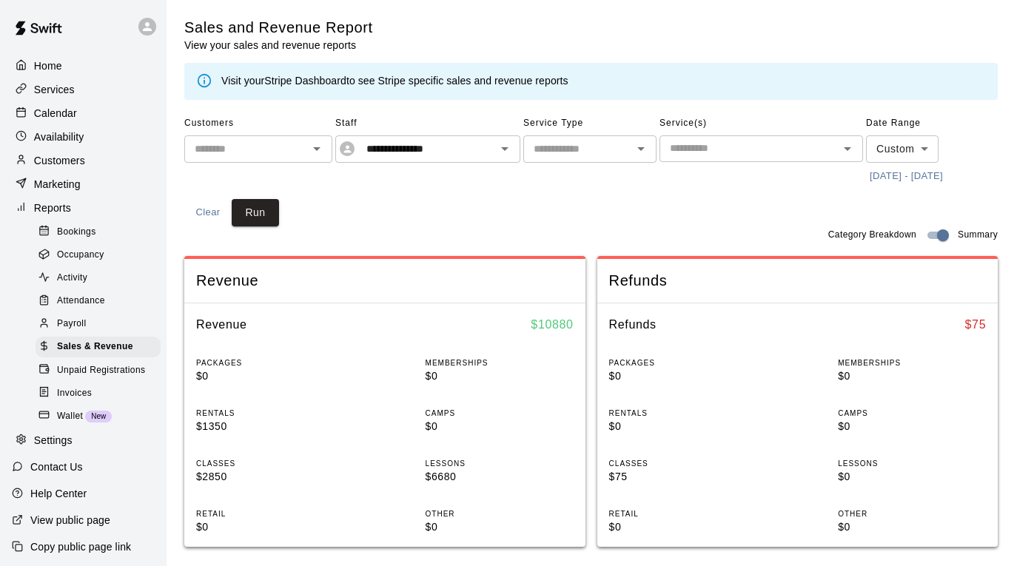
scroll to position [152, 0]
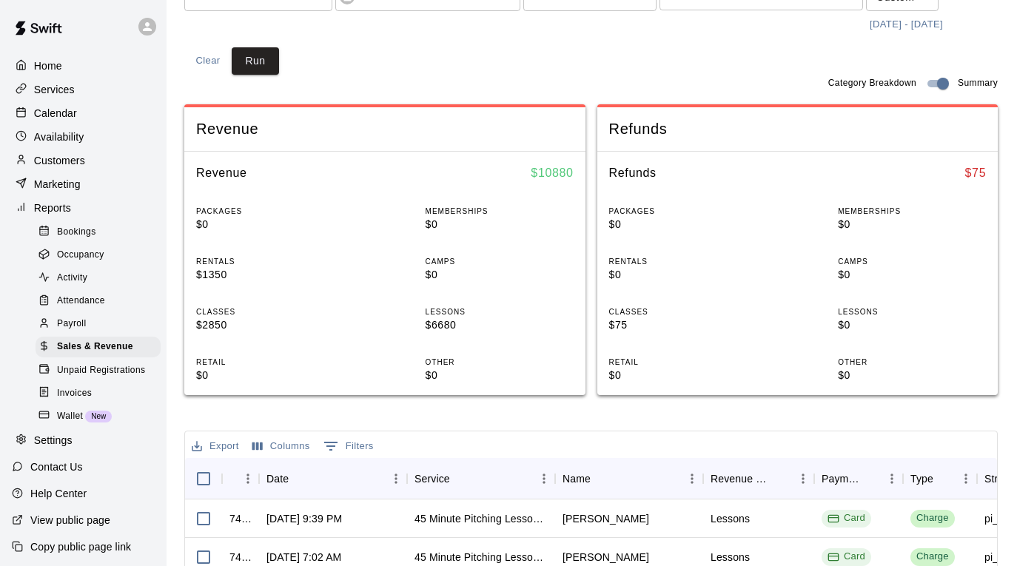
click at [86, 119] on div "Calendar" at bounding box center [83, 113] width 143 height 22
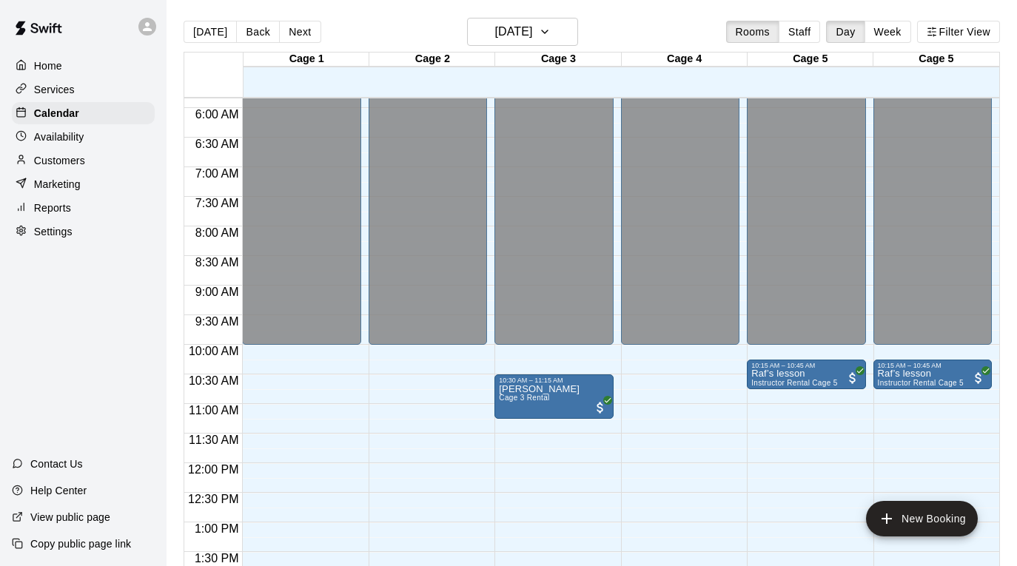
scroll to position [427, 0]
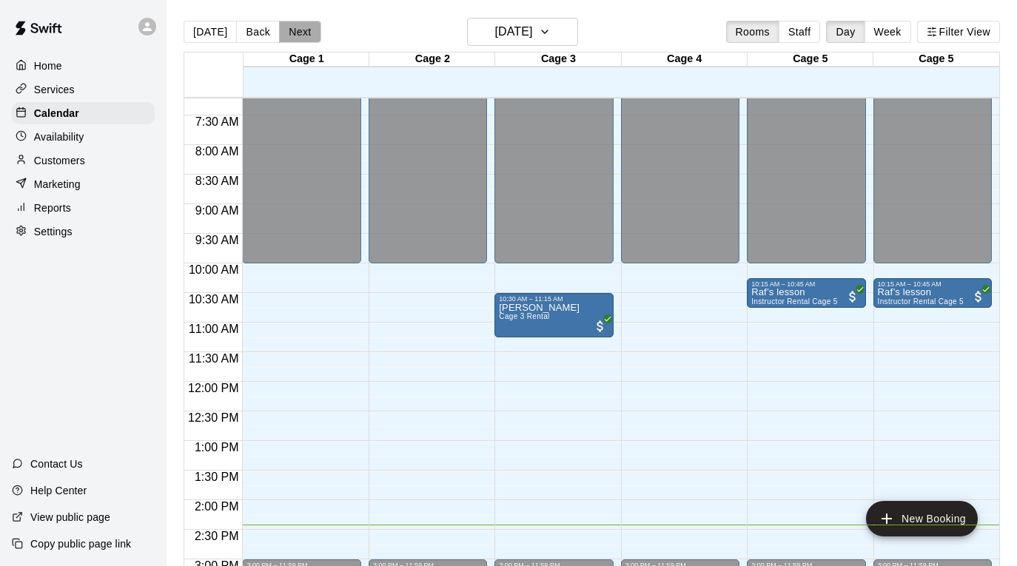
click at [302, 25] on button "Next" at bounding box center [299, 32] width 41 height 22
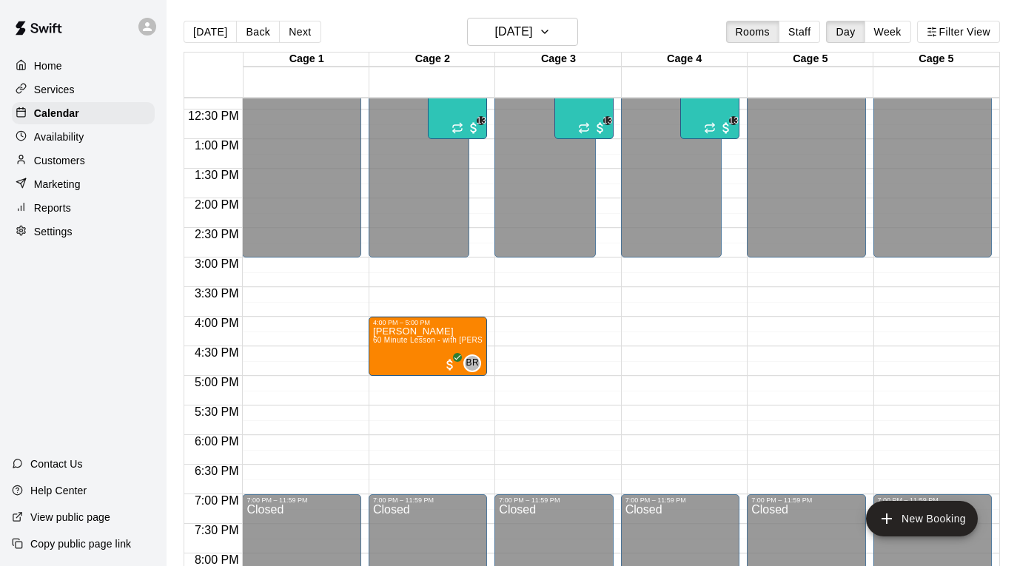
scroll to position [741, 0]
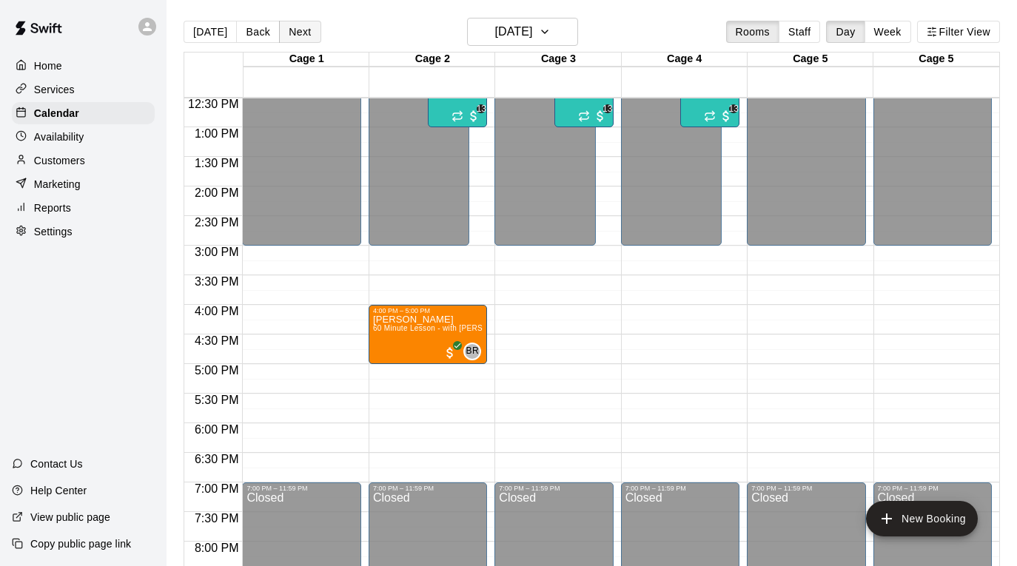
click at [299, 31] on button "Next" at bounding box center [299, 32] width 41 height 22
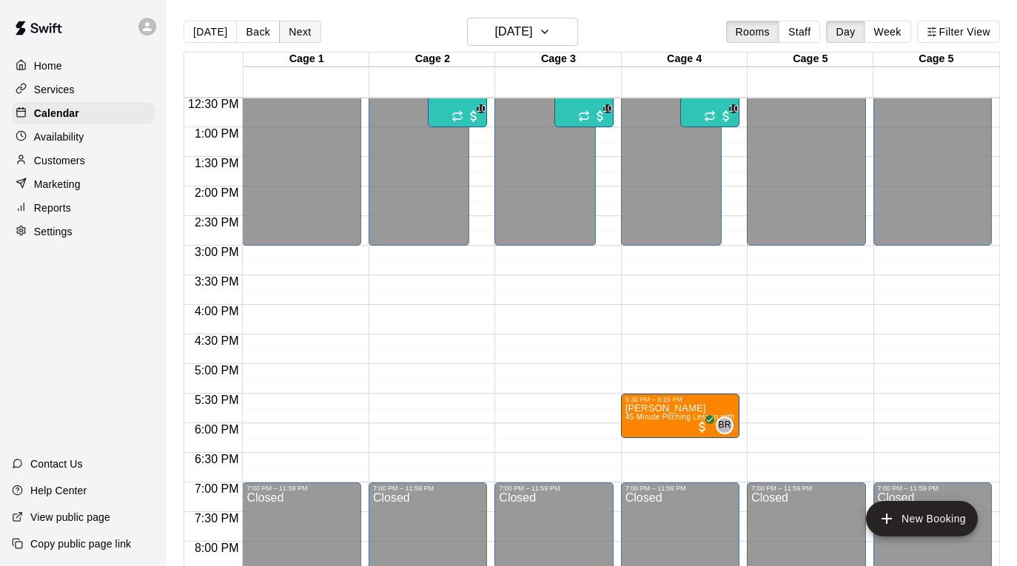
click at [299, 31] on button "Next" at bounding box center [299, 32] width 41 height 22
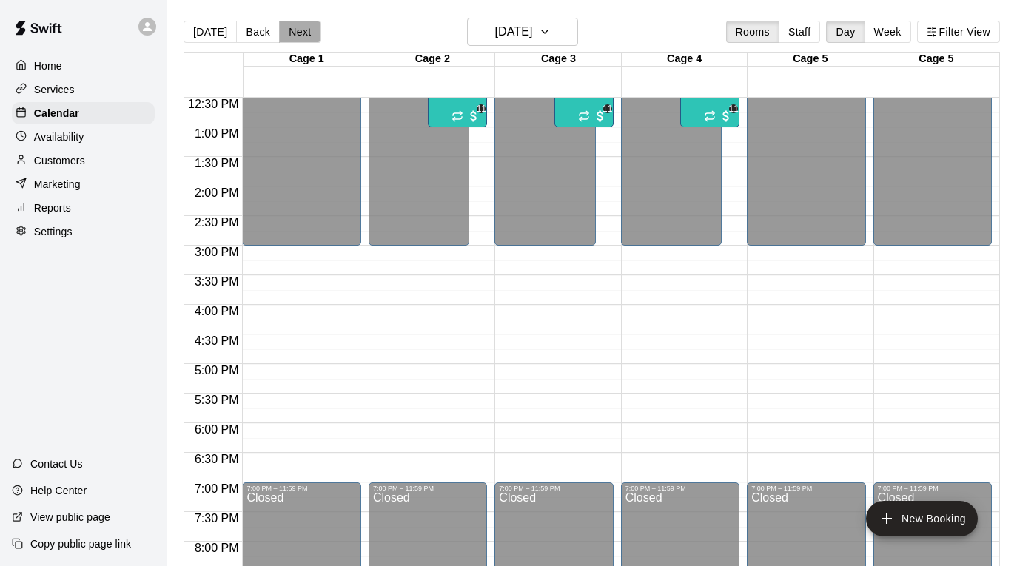
click at [299, 31] on button "Next" at bounding box center [299, 32] width 41 height 22
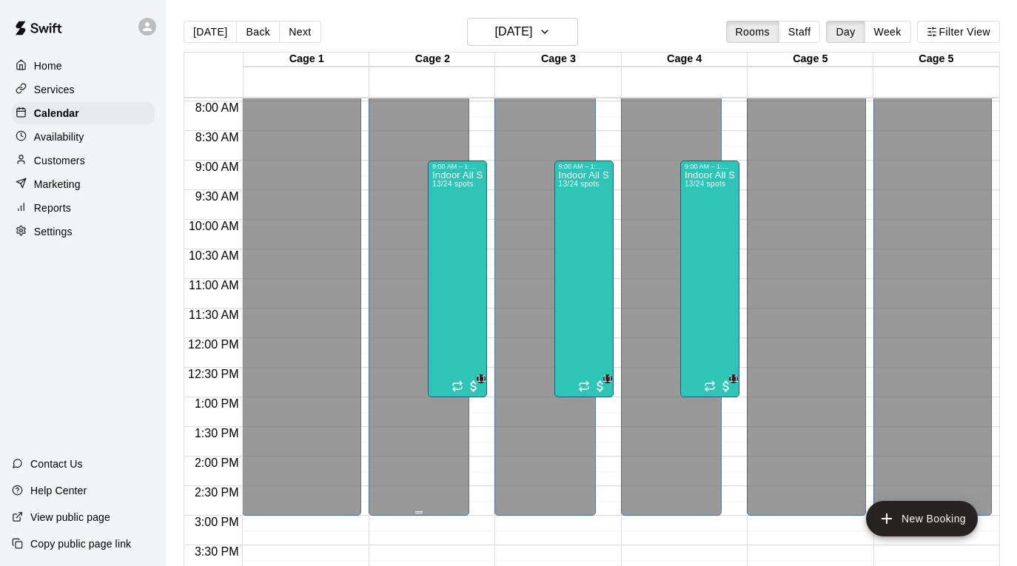
scroll to position [398, 0]
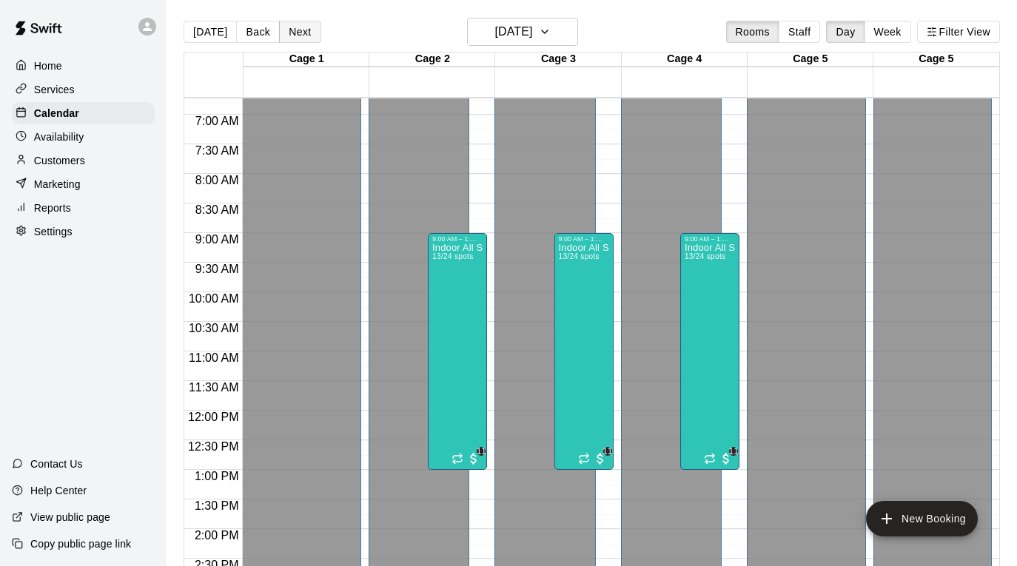
click at [296, 22] on button "Next" at bounding box center [299, 32] width 41 height 22
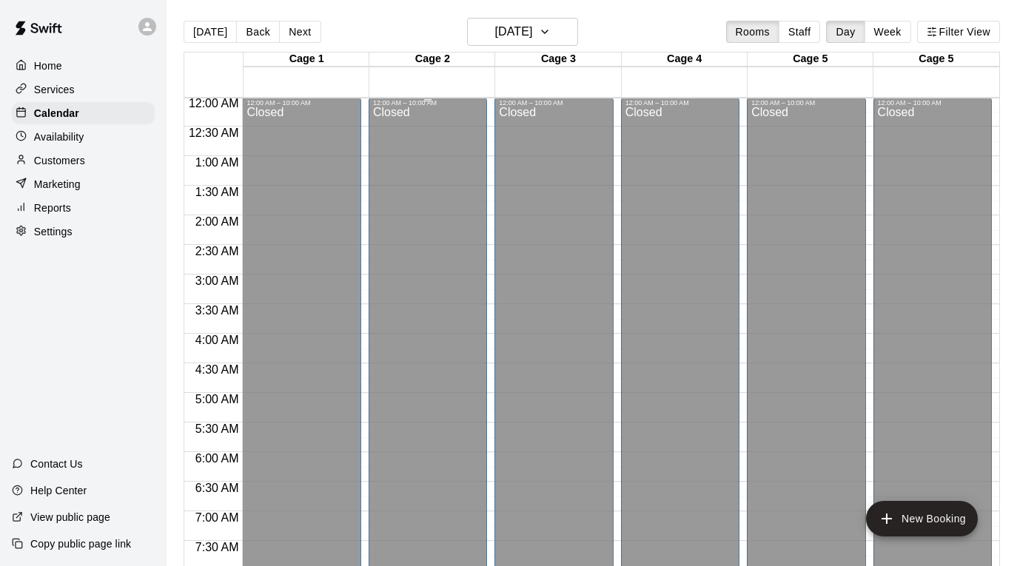
scroll to position [0, 0]
click at [303, 32] on button "Next" at bounding box center [299, 32] width 41 height 22
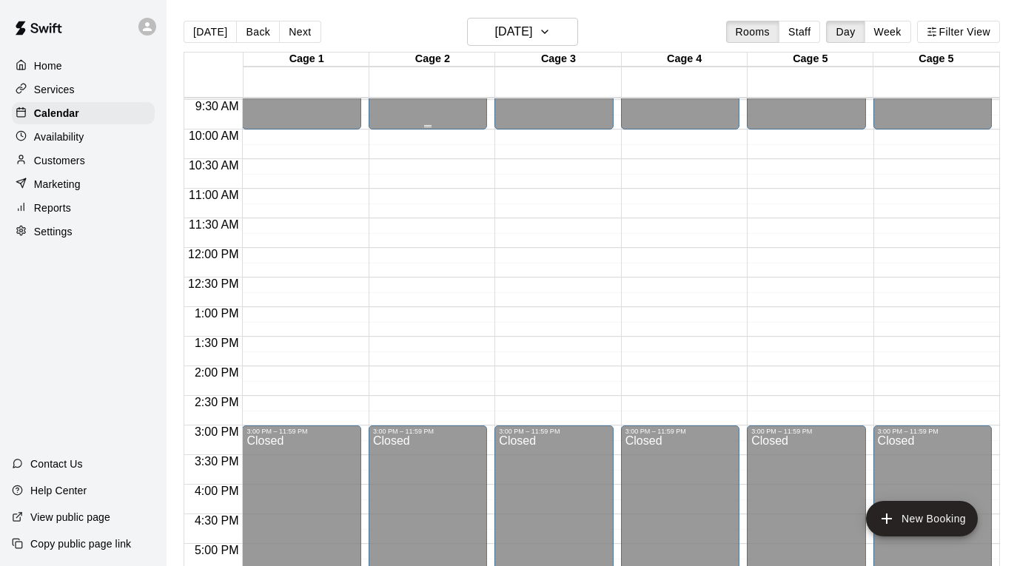
scroll to position [612, 0]
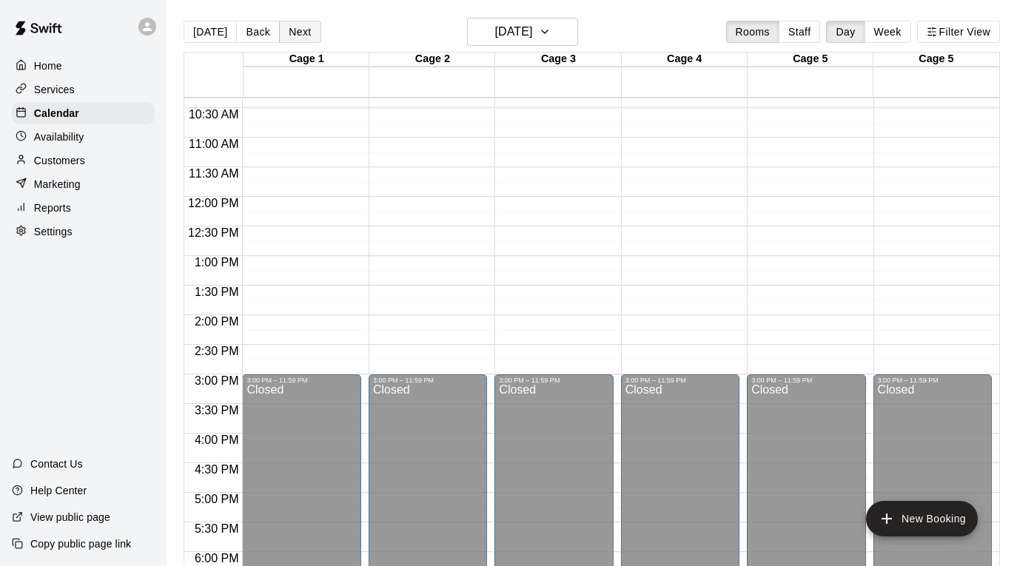
click at [309, 31] on button "Next" at bounding box center [299, 32] width 41 height 22
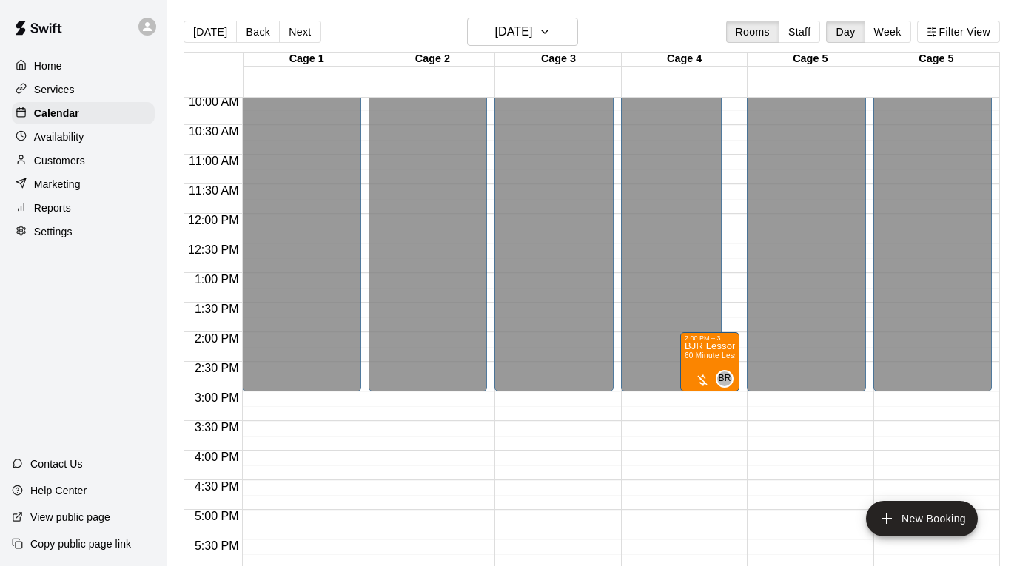
scroll to position [517, 0]
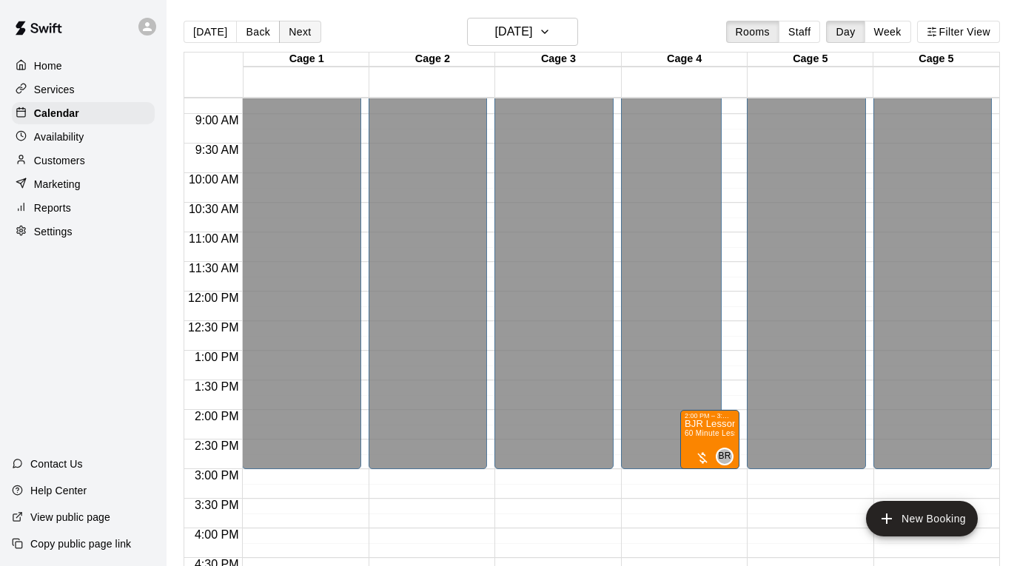
click at [295, 29] on button "Next" at bounding box center [299, 32] width 41 height 22
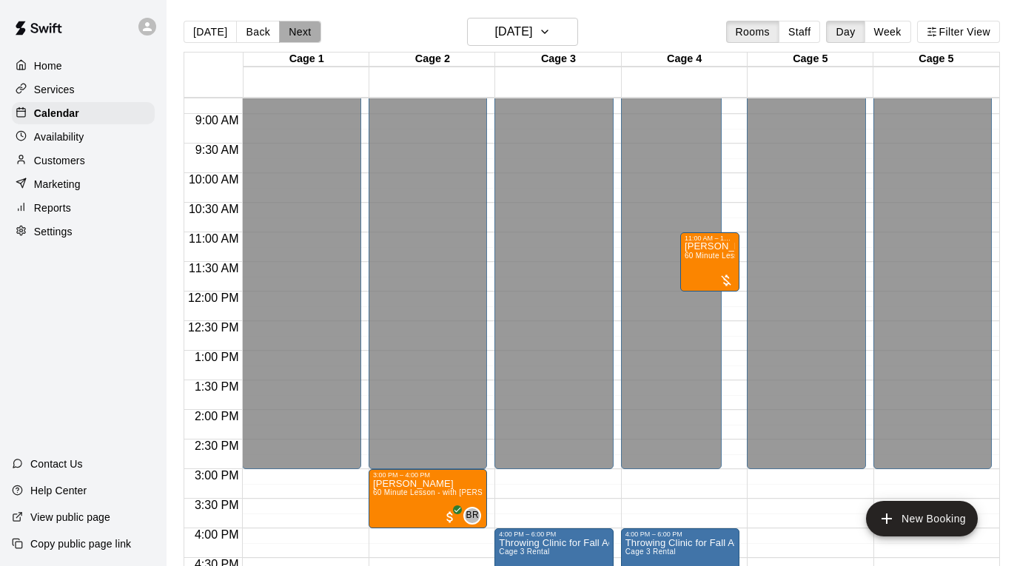
click at [295, 29] on button "Next" at bounding box center [299, 32] width 41 height 22
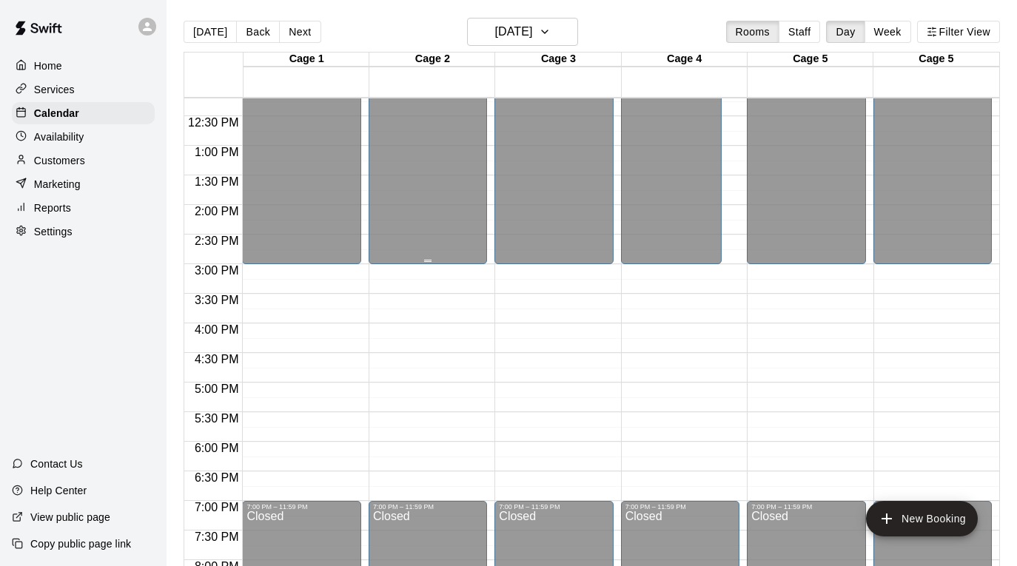
scroll to position [757, 0]
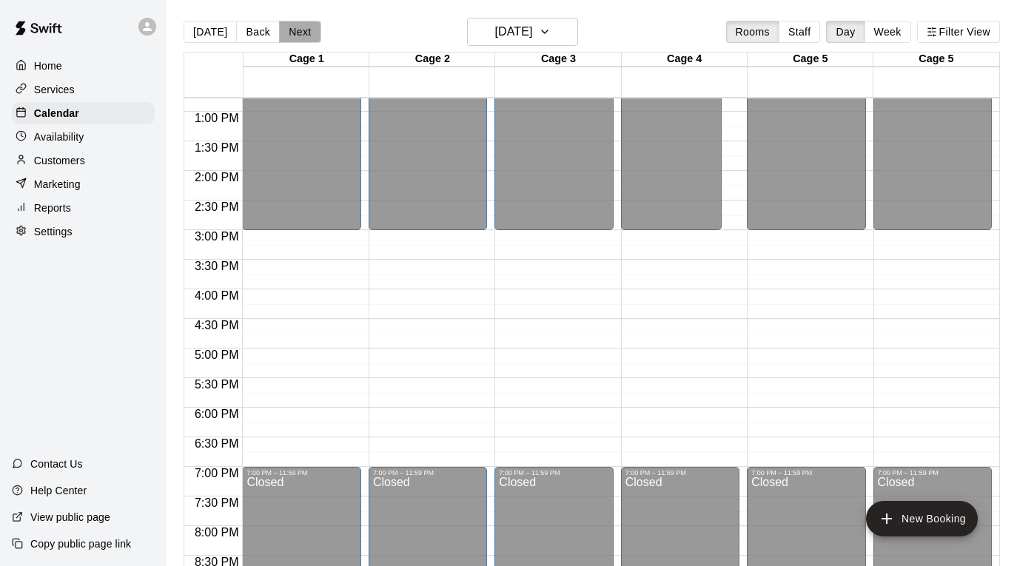
click at [293, 33] on button "Next" at bounding box center [299, 32] width 41 height 22
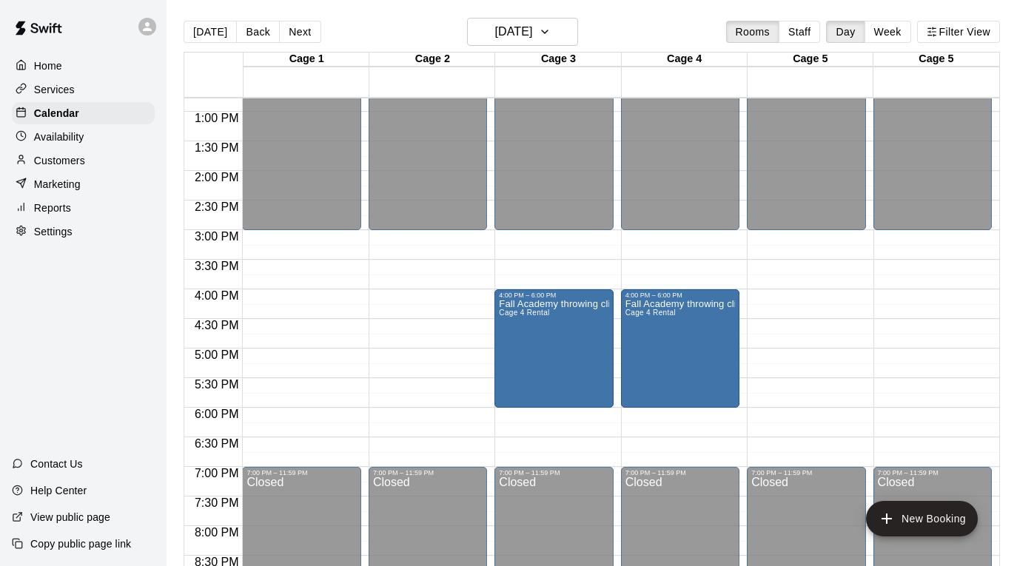
scroll to position [776, 0]
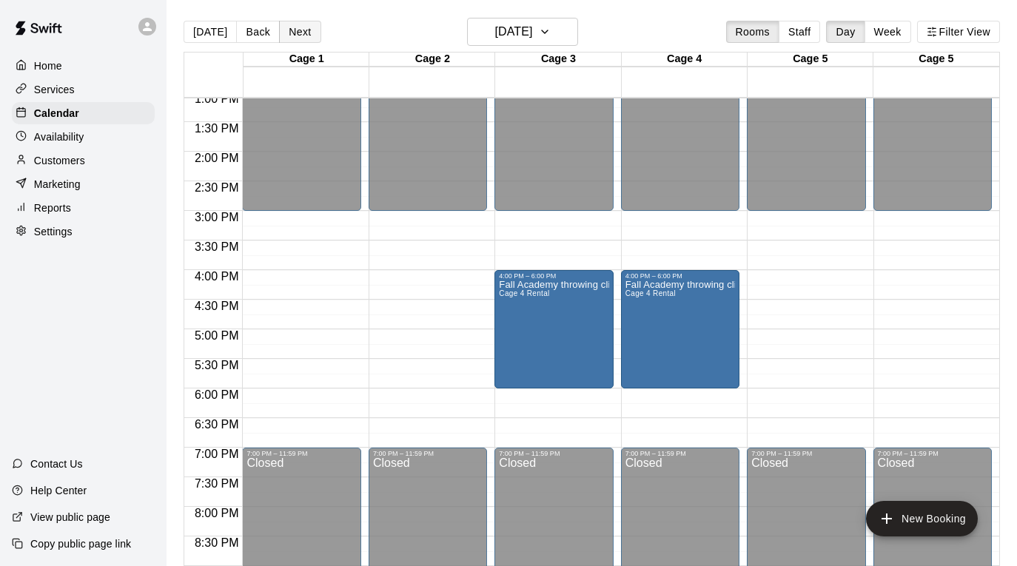
click at [305, 28] on button "Next" at bounding box center [299, 32] width 41 height 22
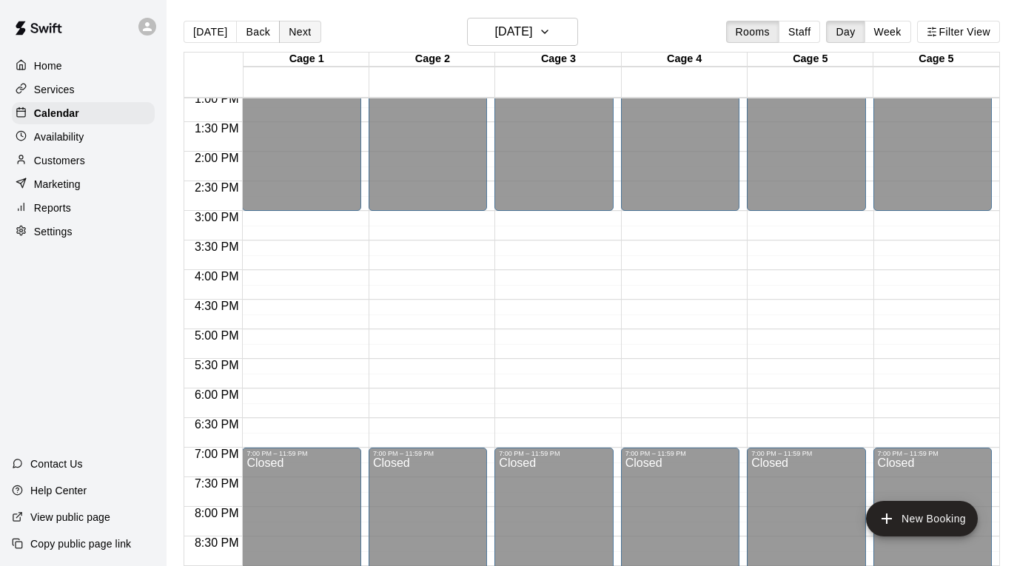
click at [305, 28] on button "Next" at bounding box center [299, 32] width 41 height 22
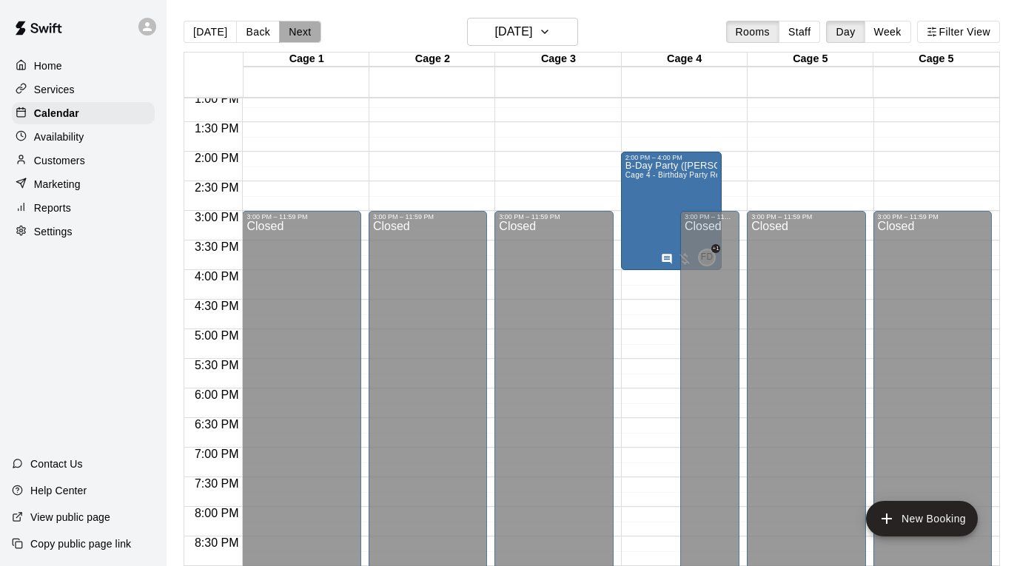
click at [305, 28] on button "Next" at bounding box center [299, 32] width 41 height 22
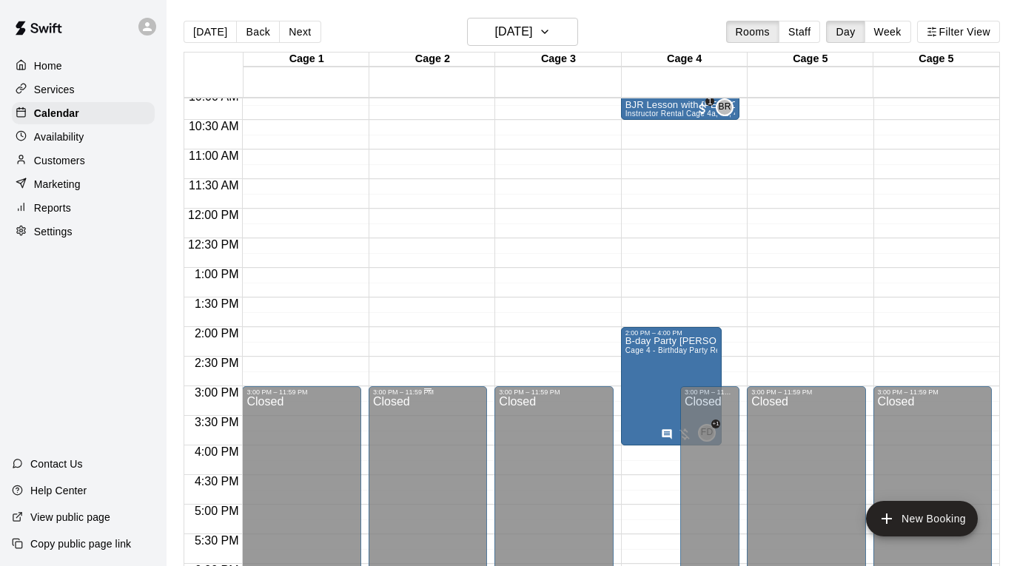
scroll to position [521, 0]
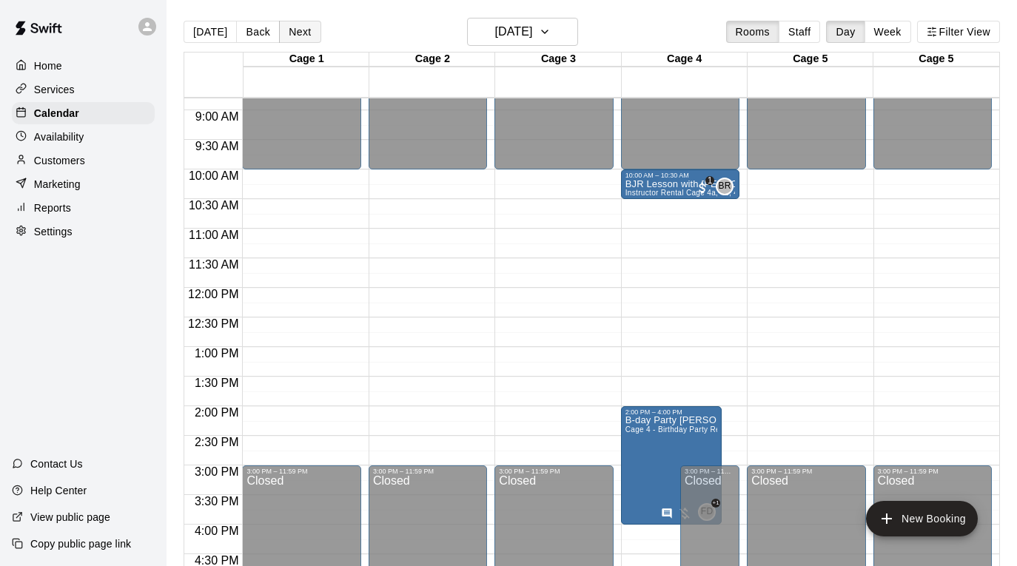
click at [297, 35] on button "Next" at bounding box center [299, 32] width 41 height 22
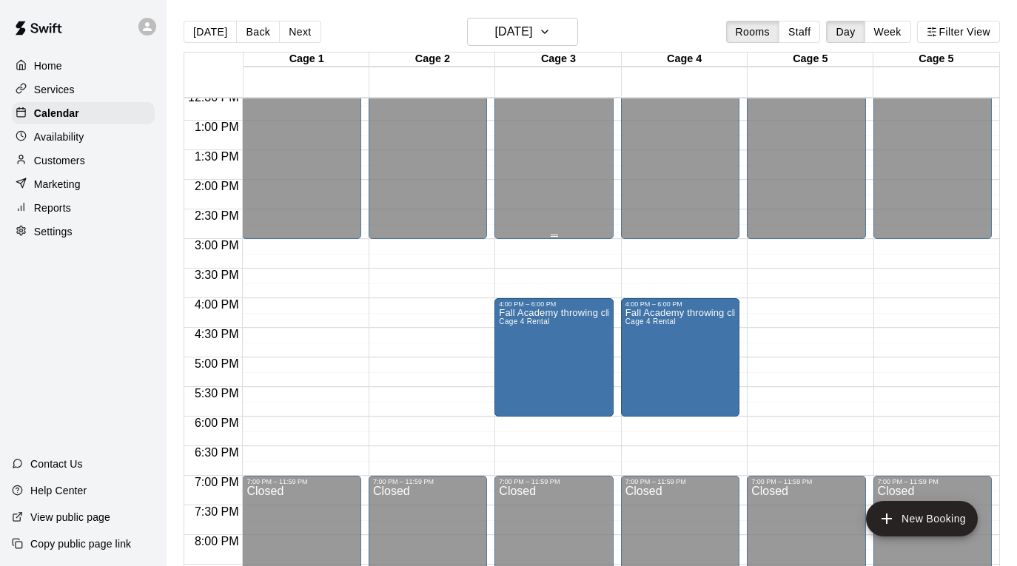
scroll to position [748, 0]
click at [301, 25] on button "Next" at bounding box center [299, 32] width 41 height 22
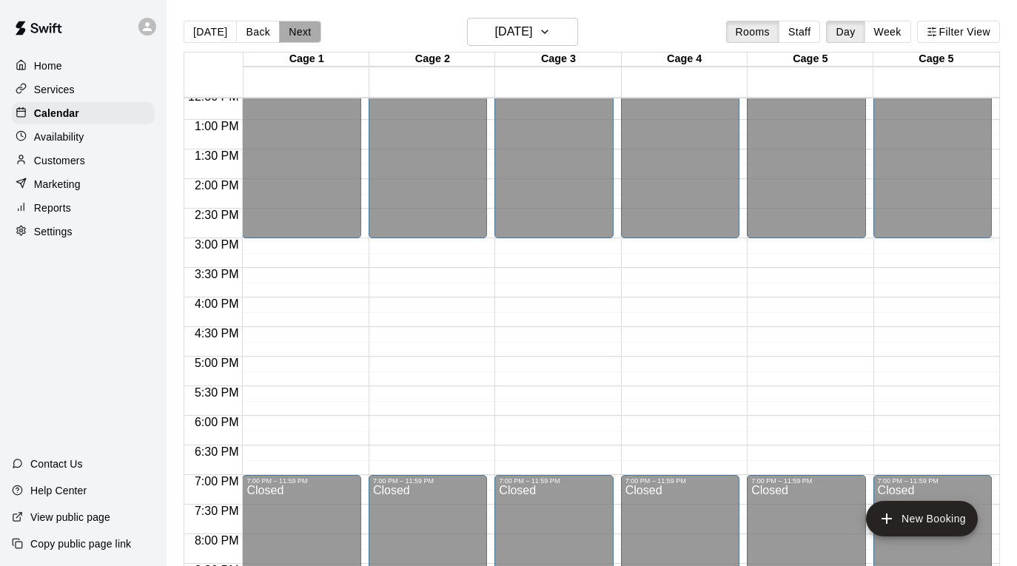
click at [301, 25] on button "Next" at bounding box center [299, 32] width 41 height 22
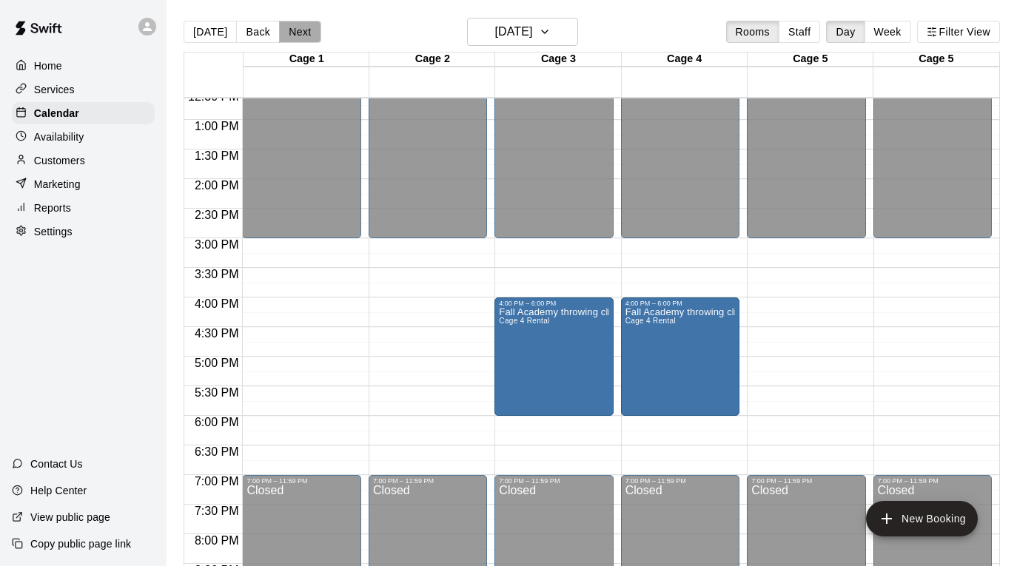
click at [301, 25] on button "Next" at bounding box center [299, 32] width 41 height 22
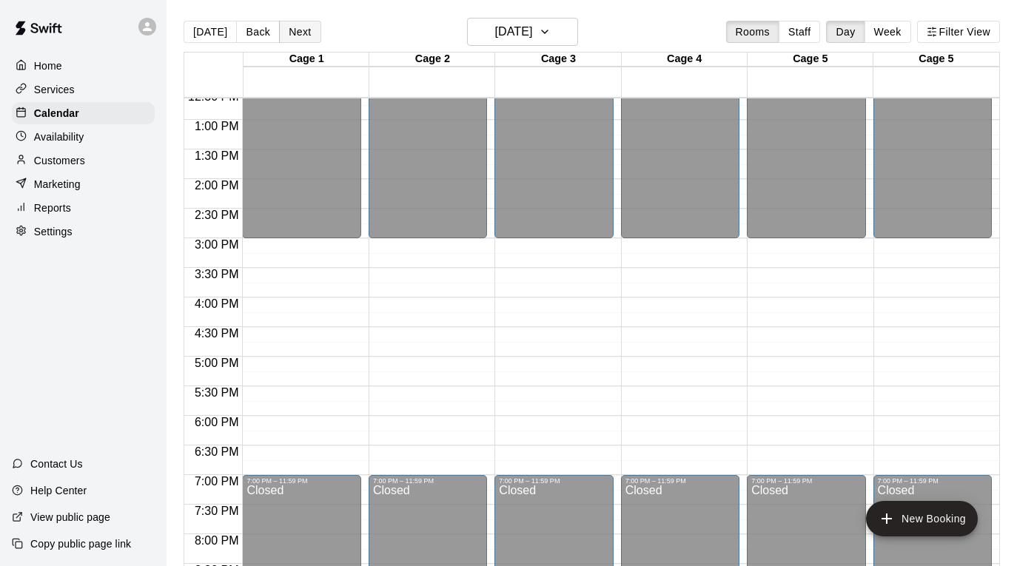
click at [301, 25] on button "Next" at bounding box center [299, 32] width 41 height 22
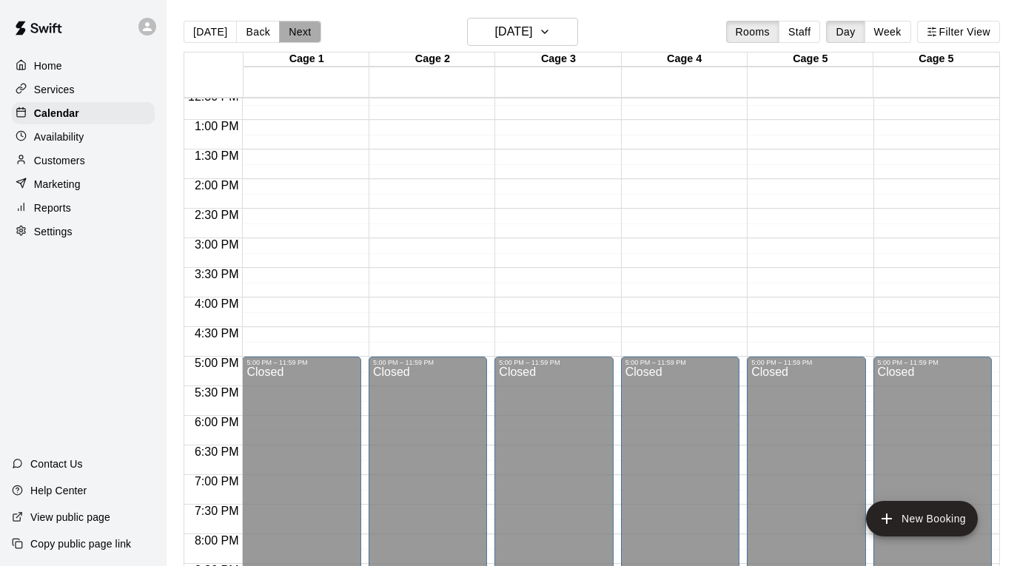
click at [301, 25] on button "Next" at bounding box center [299, 32] width 41 height 22
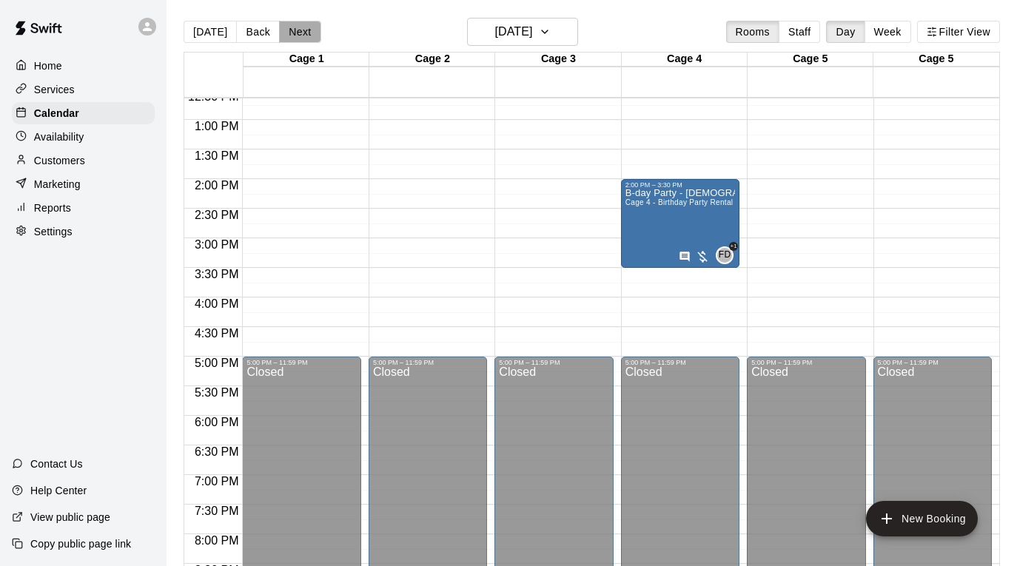
click at [301, 25] on button "Next" at bounding box center [299, 32] width 41 height 22
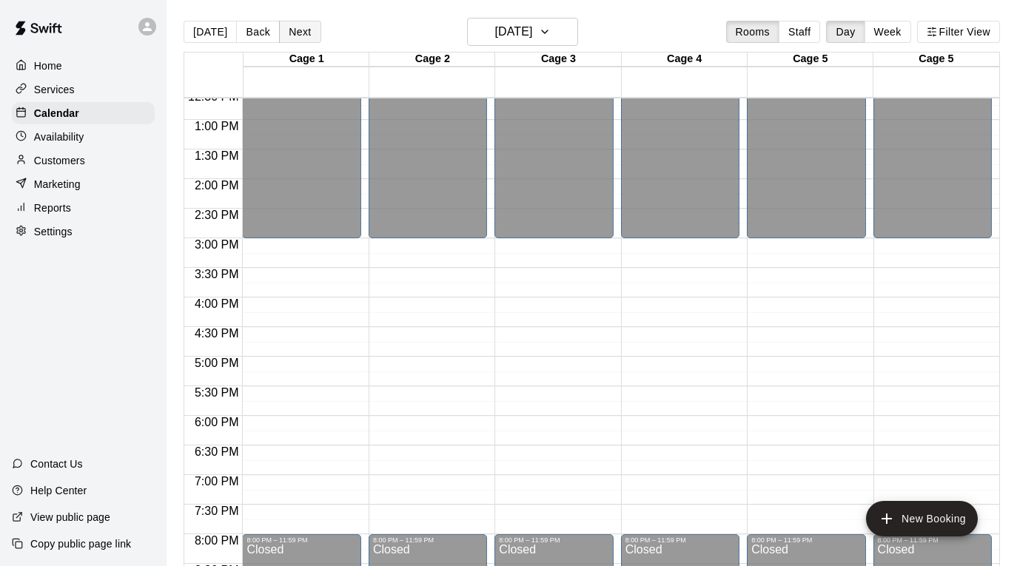
click at [301, 25] on button "Next" at bounding box center [299, 32] width 41 height 22
click at [204, 33] on button "[DATE]" at bounding box center [210, 32] width 53 height 22
